Goal: Transaction & Acquisition: Subscribe to service/newsletter

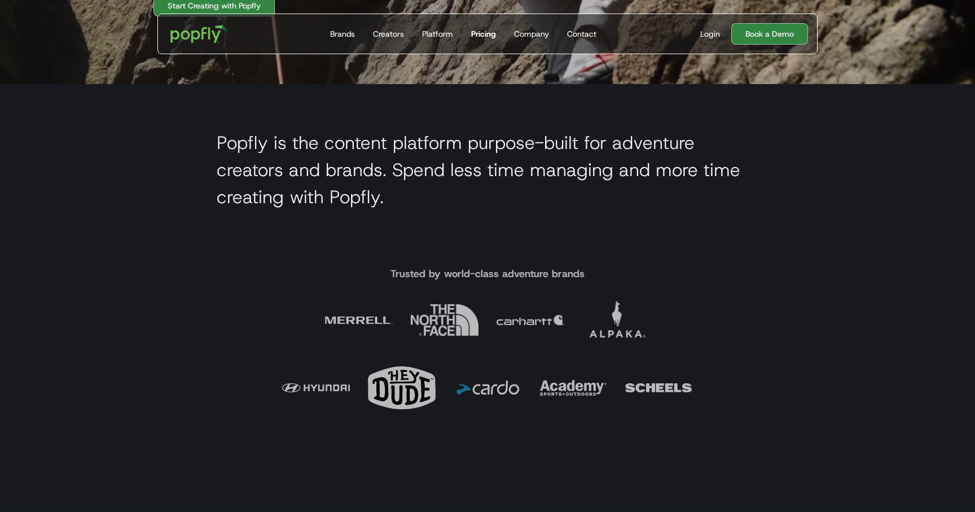
click at [477, 33] on div "Pricing" at bounding box center [483, 33] width 25 height 11
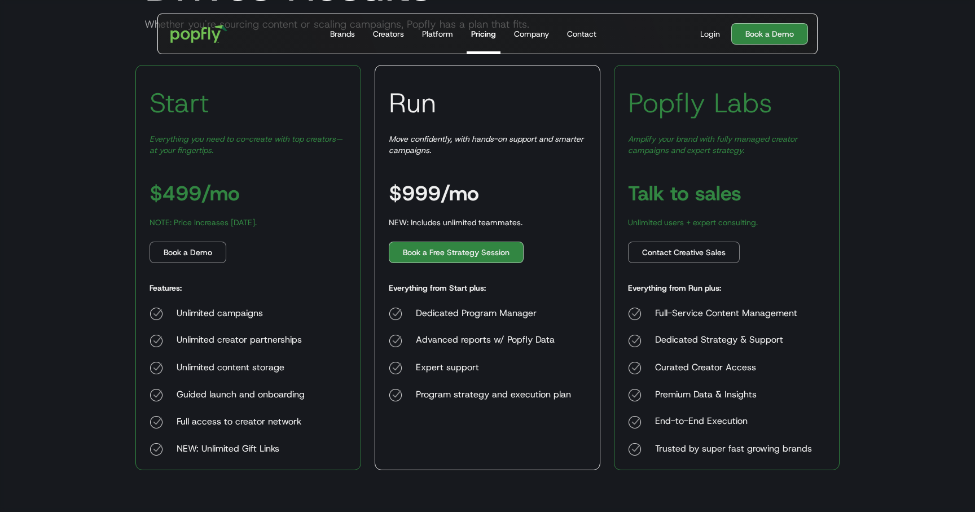
scroll to position [149, 0]
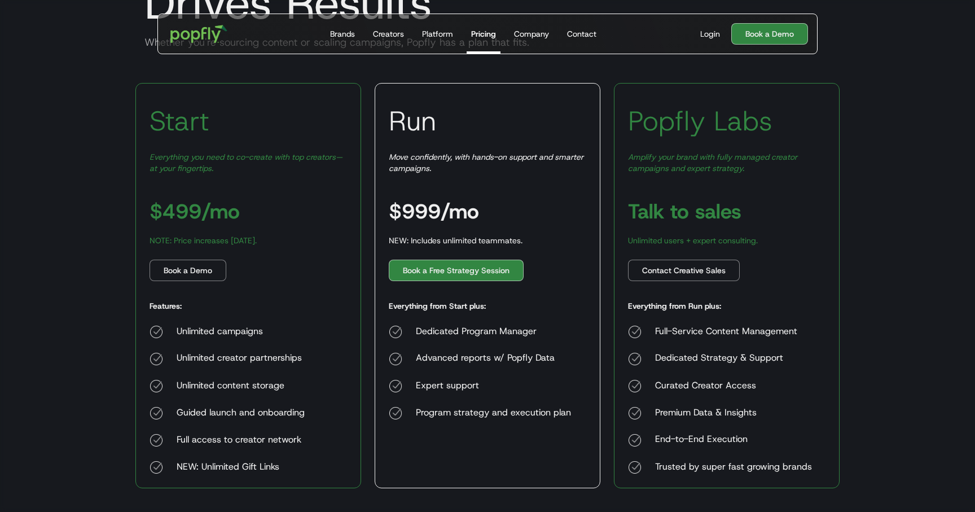
click at [469, 206] on h3 "$999/mo" at bounding box center [434, 211] width 90 height 20
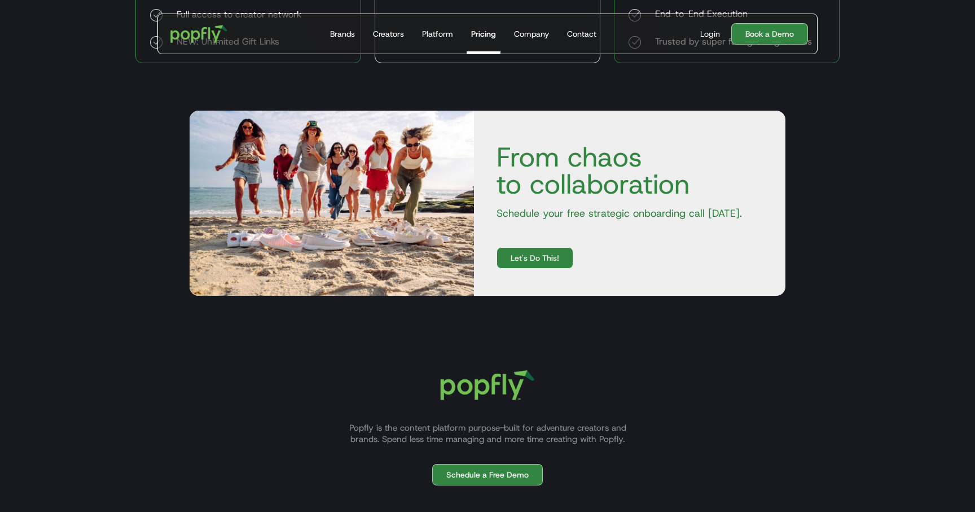
scroll to position [673, 0]
